Goal: Transaction & Acquisition: Purchase product/service

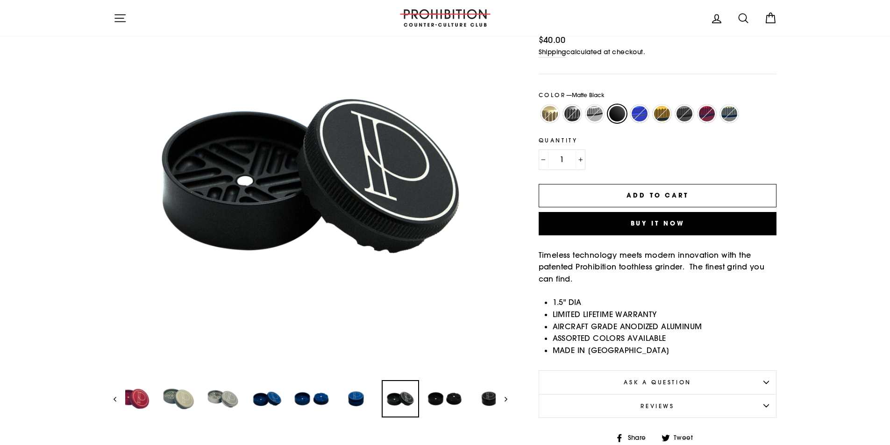
scroll to position [155, 0]
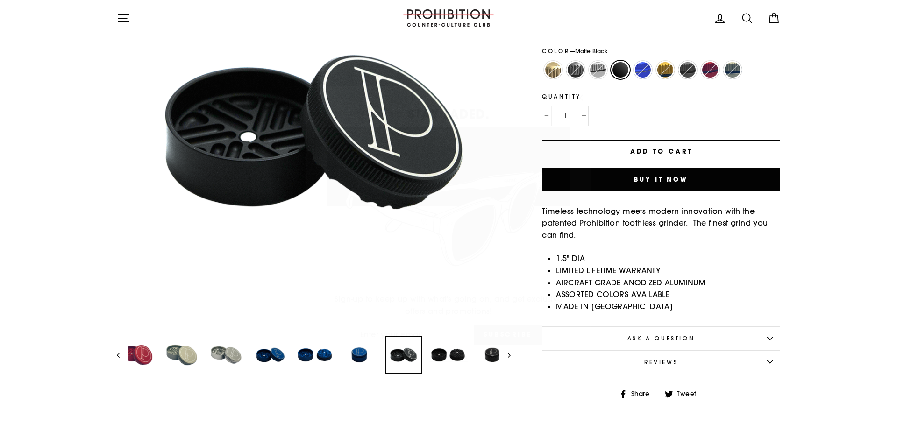
click at [576, 79] on icon "button" at bounding box center [579, 84] width 13 height 13
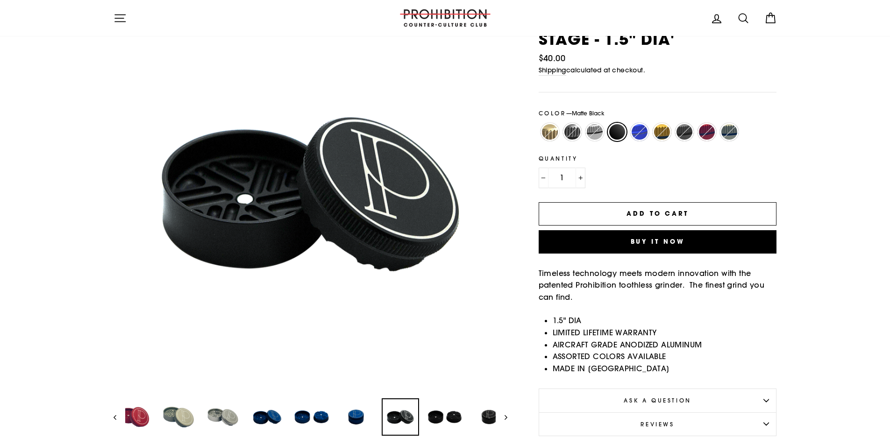
scroll to position [0, 0]
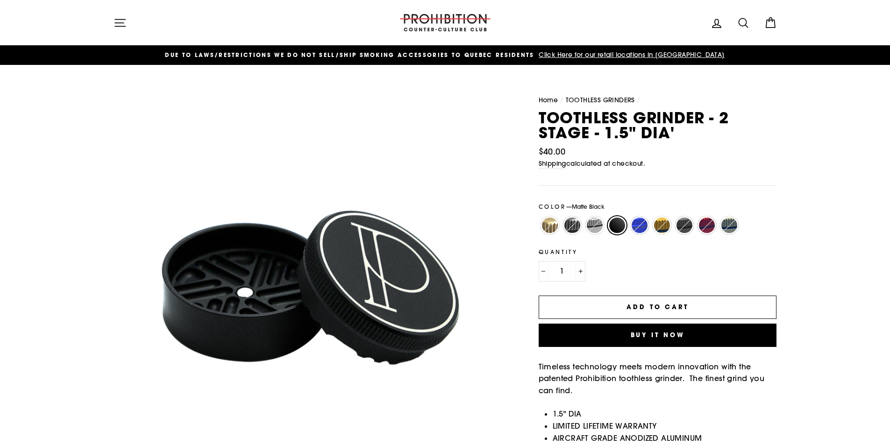
click at [394, 283] on button "Close (esc)" at bounding box center [310, 288] width 394 height 394
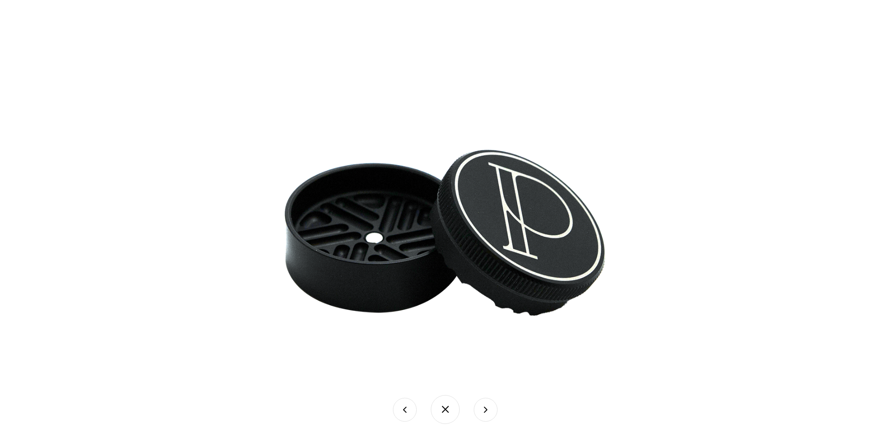
click at [371, 259] on img at bounding box center [445, 233] width 424 height 424
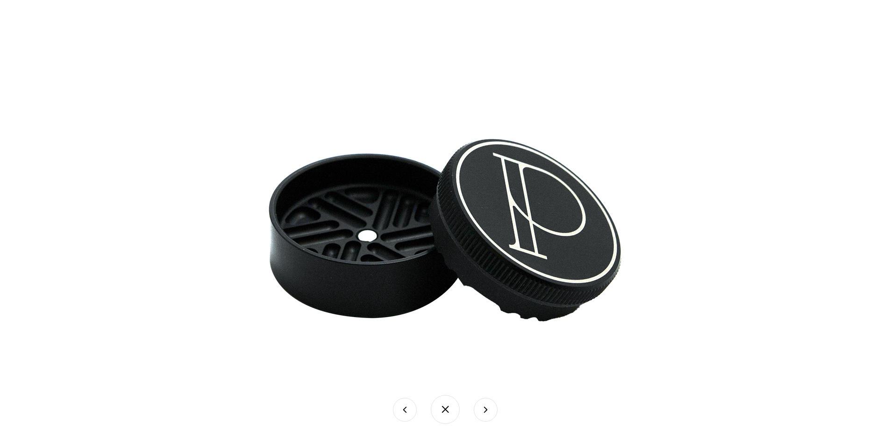
click at [460, 237] on img at bounding box center [445, 230] width 467 height 467
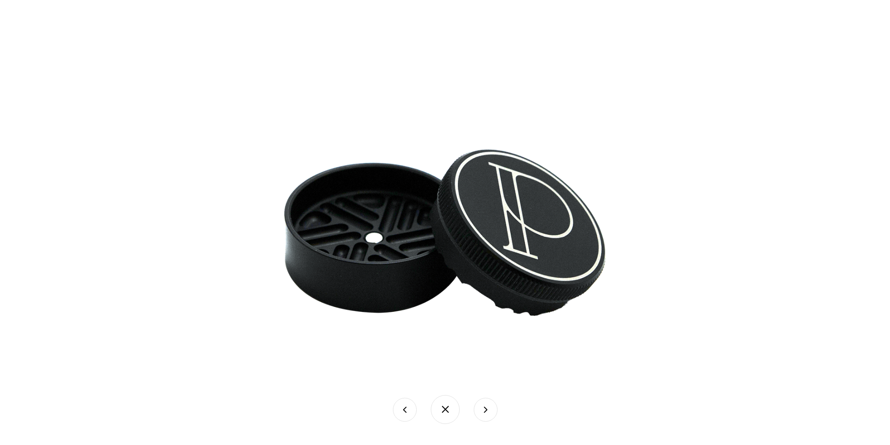
click at [658, 208] on div at bounding box center [637, 223] width 811 height 406
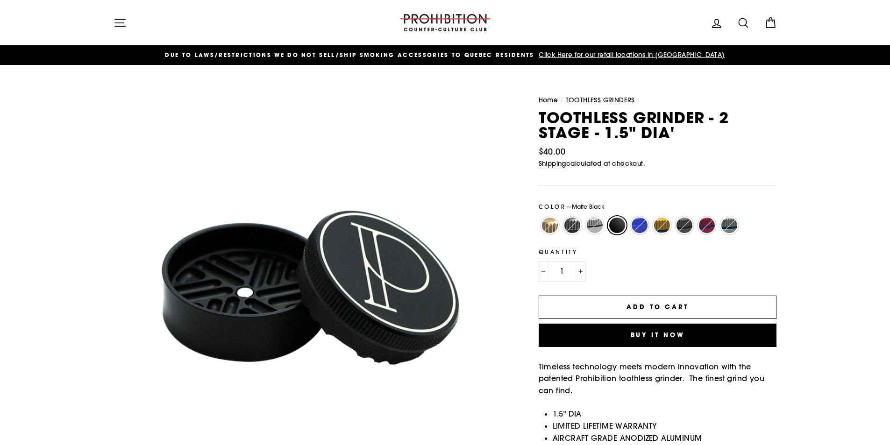
click at [594, 227] on label "Stainless" at bounding box center [594, 225] width 19 height 19
click at [584, 217] on input "Stainless" at bounding box center [583, 216] width 0 height 0
radio input "true"
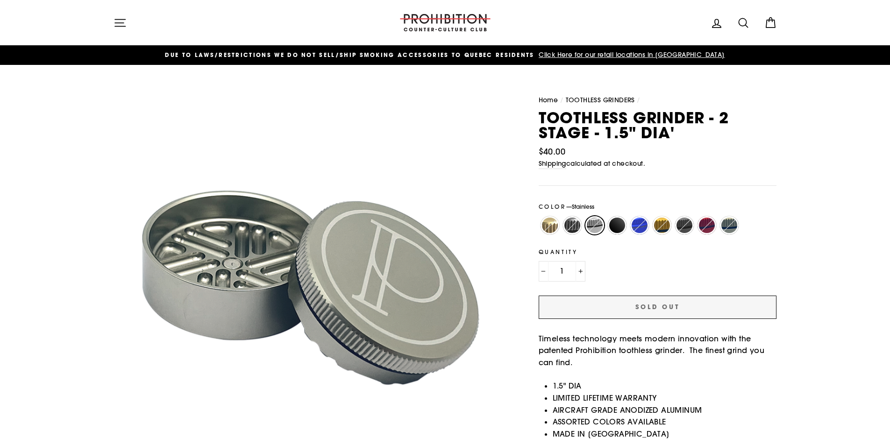
click at [618, 223] on label "Matte Black" at bounding box center [617, 225] width 19 height 19
click at [606, 217] on input "Matte Black" at bounding box center [606, 216] width 0 height 0
radio input "true"
